Goal: Find specific page/section: Find specific page/section

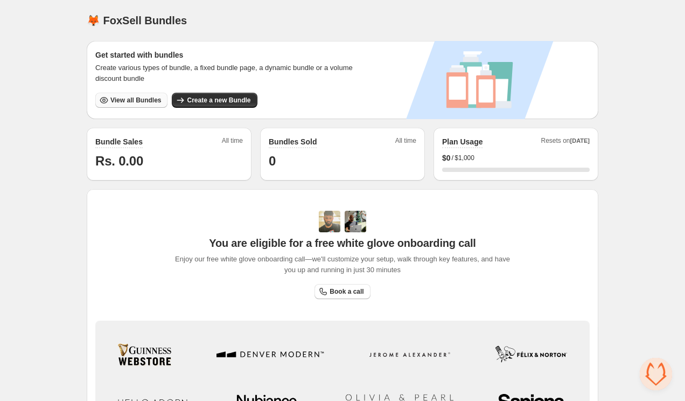
click at [124, 99] on span "View all Bundles" at bounding box center [135, 100] width 51 height 9
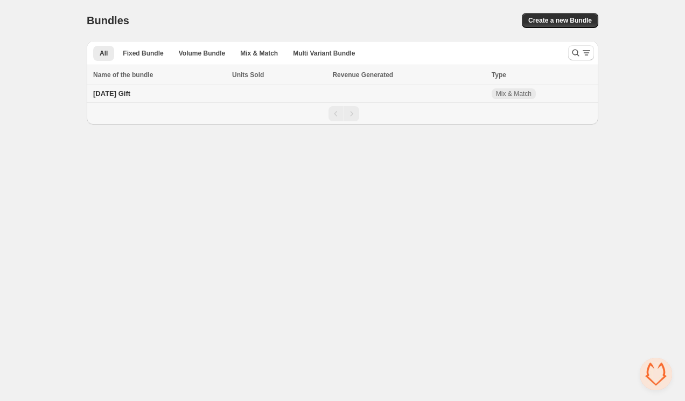
click at [124, 94] on span "[DATE] Gift" at bounding box center [111, 93] width 37 height 8
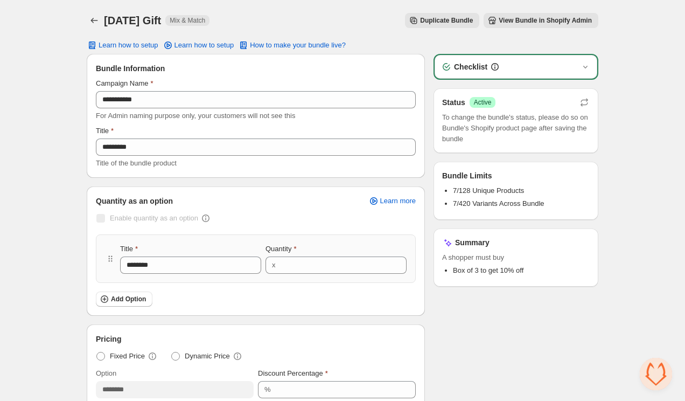
click at [515, 25] on button "View Bundle in Shopify Admin" at bounding box center [540, 20] width 115 height 15
